Goal: Task Accomplishment & Management: Use online tool/utility

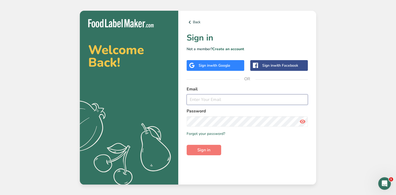
click at [190, 99] on input "email" at bounding box center [247, 99] width 121 height 10
paste input "[PERSON_NAME][EMAIL_ADDRESS][DOMAIN_NAME]"
click at [190, 98] on input "[PERSON_NAME][EMAIL_ADDRESS][DOMAIN_NAME]" at bounding box center [247, 99] width 121 height 10
type input "[PERSON_NAME][EMAIL_ADDRESS][DOMAIN_NAME]"
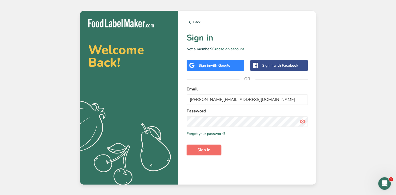
click at [201, 150] on span "Sign in" at bounding box center [203, 150] width 13 height 6
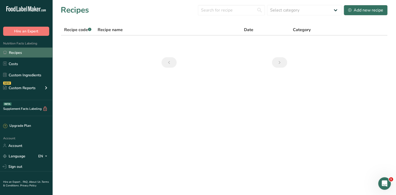
click at [20, 53] on link "Recipes" at bounding box center [26, 53] width 52 height 10
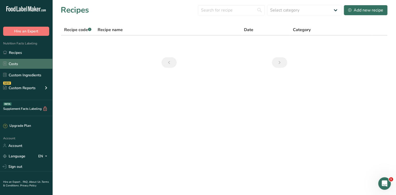
click at [16, 63] on link "Costs" at bounding box center [26, 64] width 52 height 10
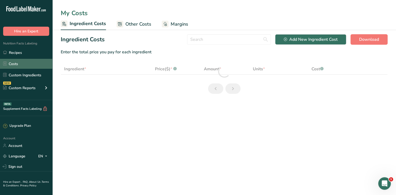
select select "1"
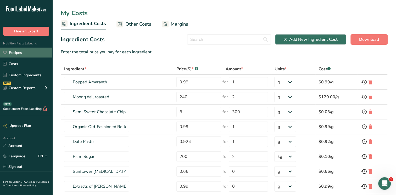
click at [13, 53] on link "Recipes" at bounding box center [26, 53] width 52 height 10
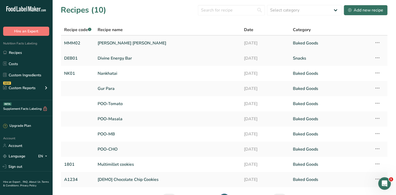
click at [108, 42] on link "[PERSON_NAME] [PERSON_NAME]" at bounding box center [168, 43] width 140 height 11
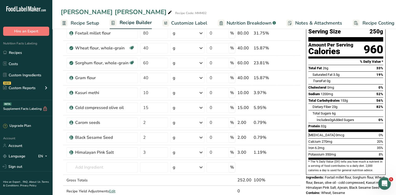
scroll to position [41, 0]
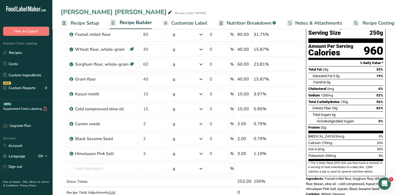
click at [293, 9] on div "[PERSON_NAME] [PERSON_NAME] Recipe Code: MMM02" at bounding box center [224, 11] width 344 height 9
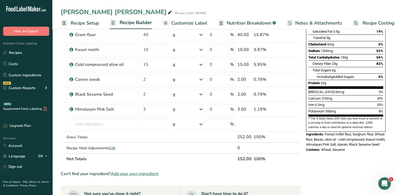
scroll to position [86, 0]
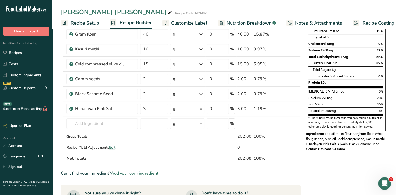
click at [261, 23] on span "Nutrition Breakdown" at bounding box center [249, 23] width 45 height 7
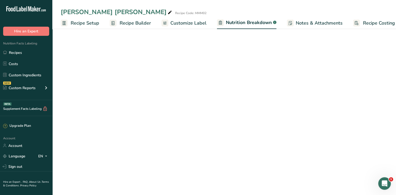
scroll to position [0, 7]
select select "Calories"
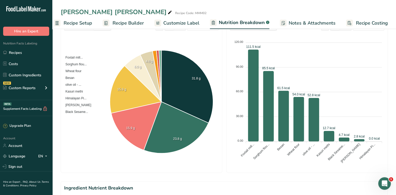
scroll to position [83, 0]
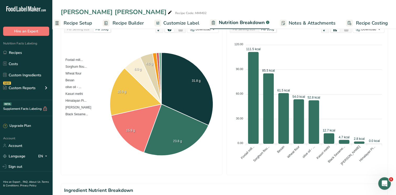
click at [136, 24] on span "Recipe Builder" at bounding box center [128, 23] width 31 height 7
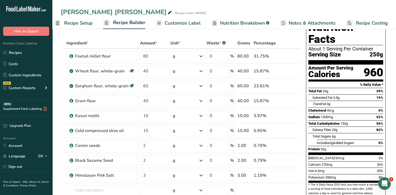
scroll to position [4, 0]
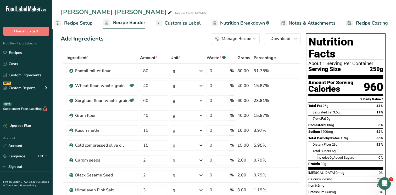
click at [277, 8] on div "[PERSON_NAME] [PERSON_NAME] Recipe Code: MMM02" at bounding box center [224, 11] width 344 height 9
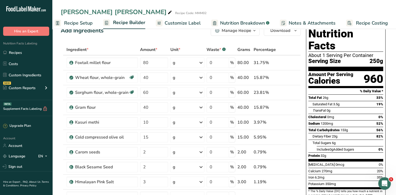
scroll to position [0, 0]
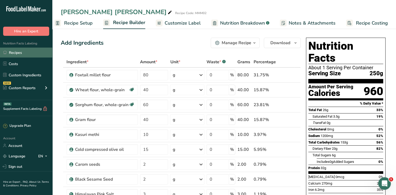
click at [19, 53] on link "Recipes" at bounding box center [26, 53] width 52 height 10
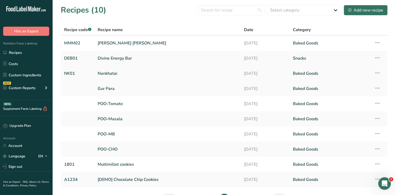
click at [104, 74] on link "Nankhatai" at bounding box center [168, 73] width 140 height 11
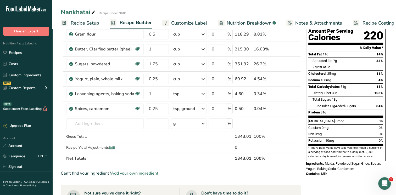
scroll to position [57, 0]
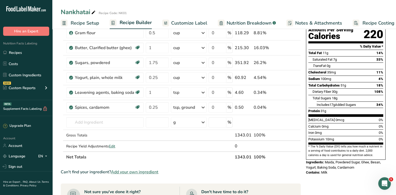
click at [286, 176] on section "Ingredient * Amount * Unit * Waste * .a-a{fill:#347362;}.b-a{fill:#fff;} Grams …" at bounding box center [181, 172] width 240 height 346
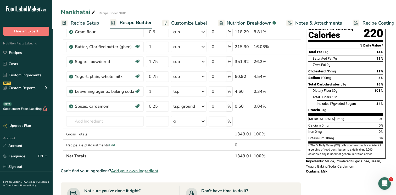
scroll to position [59, 0]
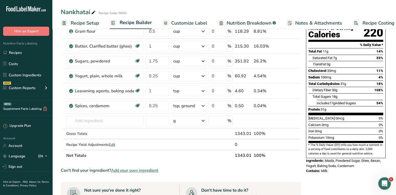
click at [57, 114] on section "Add Ingredients Manage Recipe Delete Recipe Duplicate Recipe Scale Recipe Save …" at bounding box center [224, 165] width 344 height 392
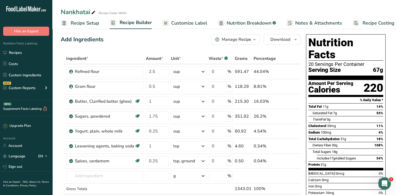
scroll to position [3, 0]
